Goal: Task Accomplishment & Management: Use online tool/utility

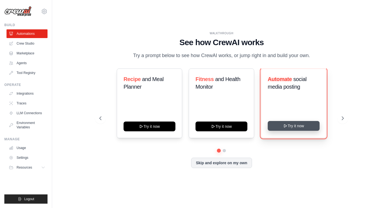
click at [293, 131] on button "Try it now" at bounding box center [294, 126] width 52 height 10
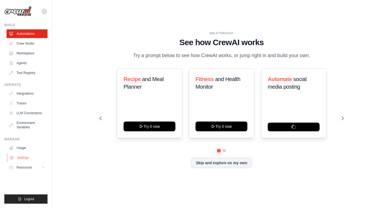
click at [28, 158] on link "Settings" at bounding box center [27, 157] width 41 height 9
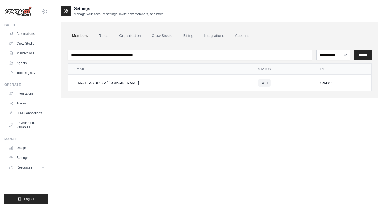
click at [106, 37] on link "Roles" at bounding box center [103, 36] width 18 height 15
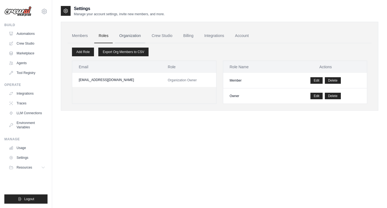
click at [132, 38] on link "Organization" at bounding box center [130, 36] width 30 height 15
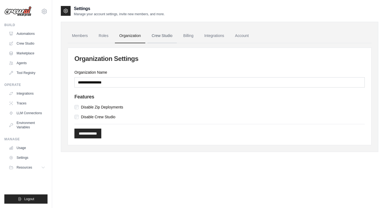
click at [162, 37] on link "Crew Studio" at bounding box center [161, 36] width 29 height 15
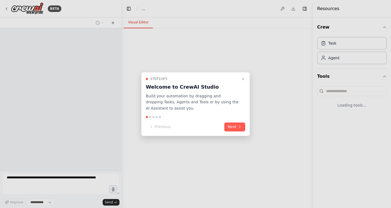
select select "****"
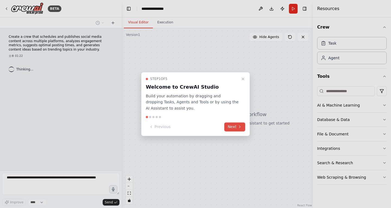
click at [236, 125] on button "Next" at bounding box center [234, 126] width 21 height 9
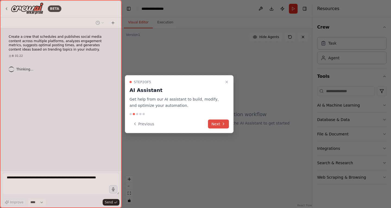
click at [216, 122] on button "Next" at bounding box center [218, 123] width 21 height 9
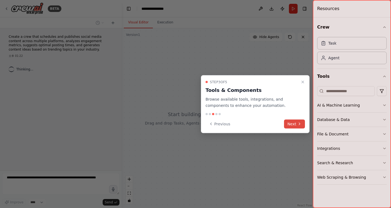
click at [294, 124] on button "Next" at bounding box center [294, 123] width 21 height 9
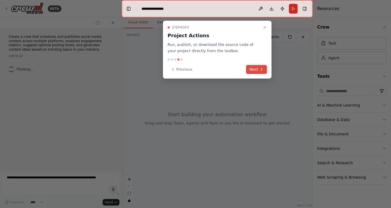
click at [252, 66] on button "Next" at bounding box center [256, 69] width 21 height 9
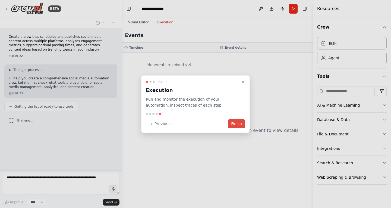
click at [240, 125] on button "Finish" at bounding box center [236, 123] width 17 height 9
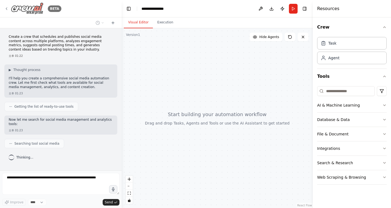
click at [29, 11] on img at bounding box center [27, 8] width 33 height 12
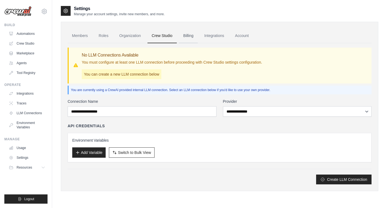
click at [190, 35] on link "Billing" at bounding box center [188, 36] width 19 height 15
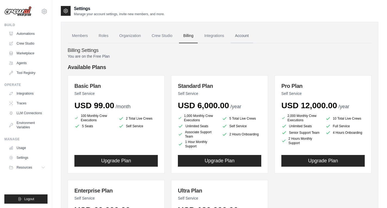
click at [244, 35] on link "Account" at bounding box center [241, 36] width 23 height 15
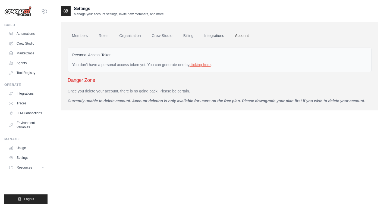
click at [225, 36] on link "Integrations" at bounding box center [214, 36] width 29 height 15
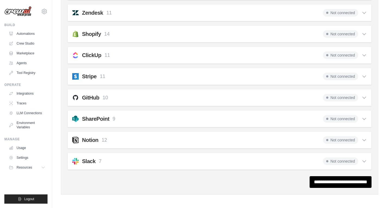
scroll to position [411, 0]
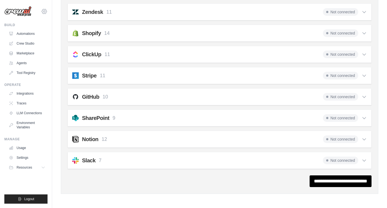
click at [43, 11] on icon at bounding box center [44, 11] width 7 height 7
click at [34, 39] on link "Settings" at bounding box center [44, 37] width 48 height 10
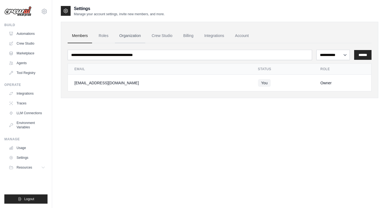
click at [124, 35] on link "Organization" at bounding box center [130, 36] width 30 height 15
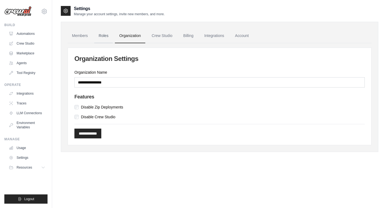
click at [97, 36] on link "Roles" at bounding box center [103, 36] width 18 height 15
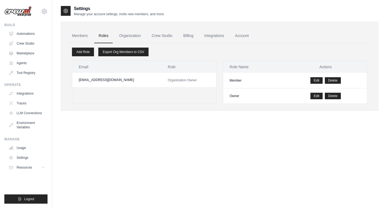
click at [190, 146] on div "Settings Manage your account settings, invite new members, and more. Members Ro…" at bounding box center [219, 109] width 317 height 208
click at [166, 36] on link "Crew Studio" at bounding box center [161, 36] width 29 height 15
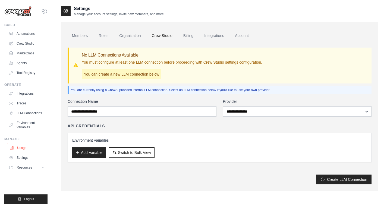
click at [24, 151] on link "Usage" at bounding box center [27, 147] width 41 height 9
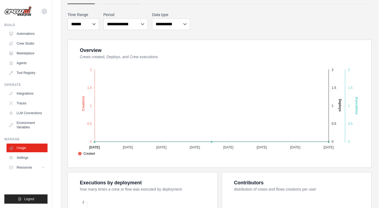
scroll to position [109, 0]
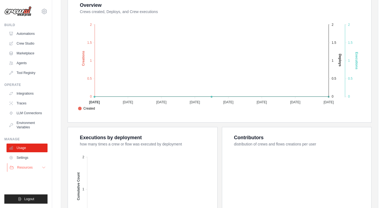
click at [17, 167] on span "Resources" at bounding box center [24, 167] width 15 height 4
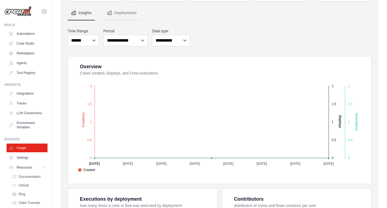
scroll to position [0, 0]
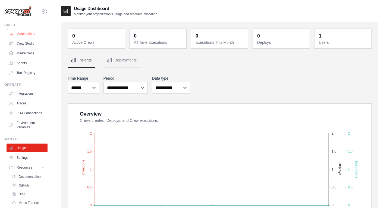
click at [30, 36] on link "Automations" at bounding box center [27, 33] width 41 height 9
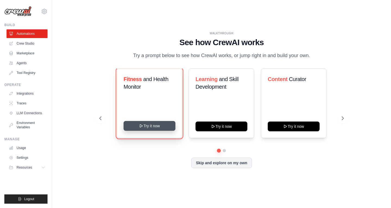
click at [165, 129] on button "Try it now" at bounding box center [150, 126] width 52 height 10
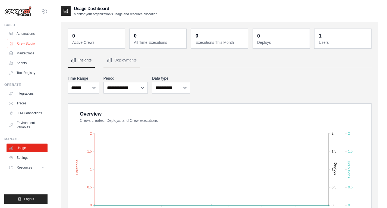
click at [27, 47] on link "Crew Studio" at bounding box center [27, 43] width 41 height 9
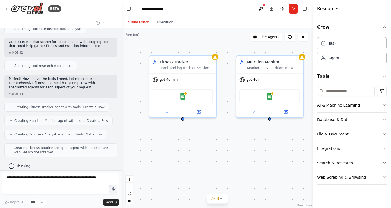
scroll to position [165, 0]
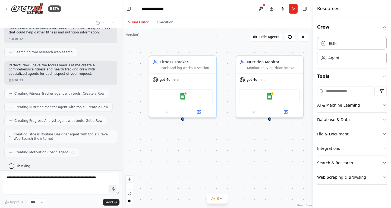
click at [210, 147] on div "Fitness Tracker Track and log workout sessions, exercise details, duration, int…" at bounding box center [217, 117] width 191 height 179
click at [60, 13] on div "BETA" at bounding box center [61, 8] width 122 height 17
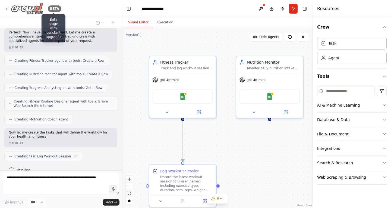
scroll to position [202, 0]
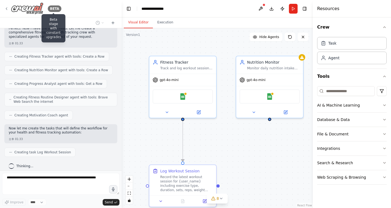
click at [55, 9] on div "BETA" at bounding box center [55, 8] width 14 height 7
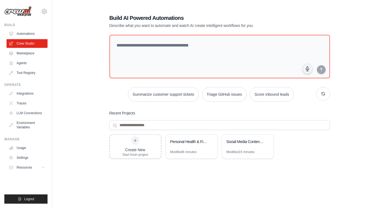
click at [70, 113] on div "Build AI Powered Automations Describe what you want to automate and watch AI cr…" at bounding box center [219, 117] width 317 height 224
click at [77, 119] on div "Build AI Powered Automations Describe what you want to automate and watch AI cr…" at bounding box center [219, 117] width 317 height 224
click at [373, 98] on div "Build AI Powered Automations Describe what you want to automate and watch AI cr…" at bounding box center [219, 117] width 317 height 224
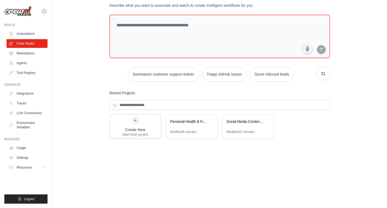
scroll to position [27, 0]
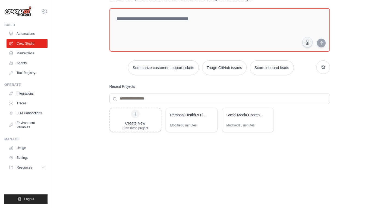
click at [59, 57] on div "Build AI Powered Automations Describe what you want to automate and watch AI cr…" at bounding box center [219, 91] width 335 height 224
click at [268, 173] on div "Create New Start fresh project Personal Health & Fitness Tracking System Modifi…" at bounding box center [219, 150] width 220 height 87
